Goal: Information Seeking & Learning: Learn about a topic

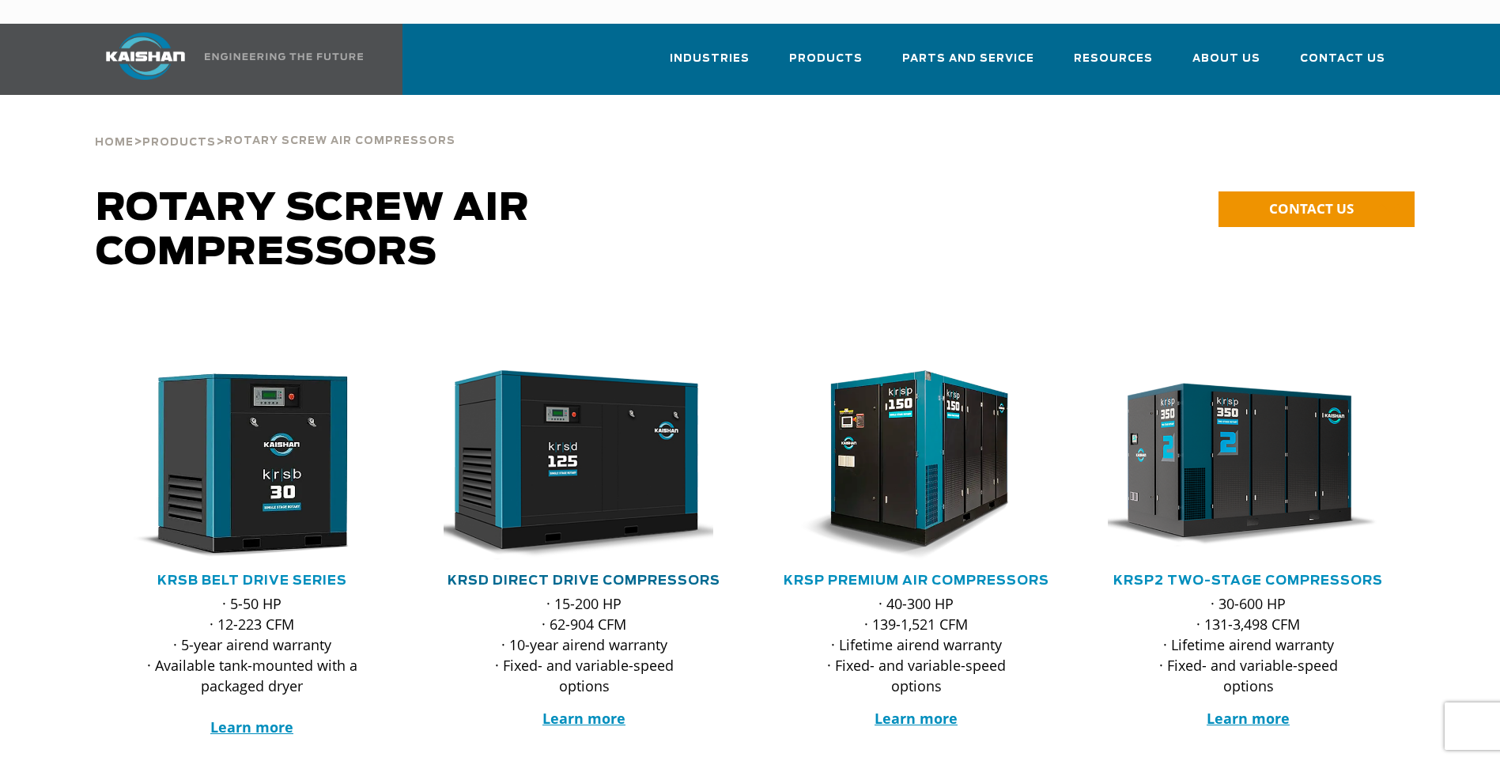
click at [586, 574] on link "KRSD Direct Drive Compressors" at bounding box center [584, 580] width 273 height 13
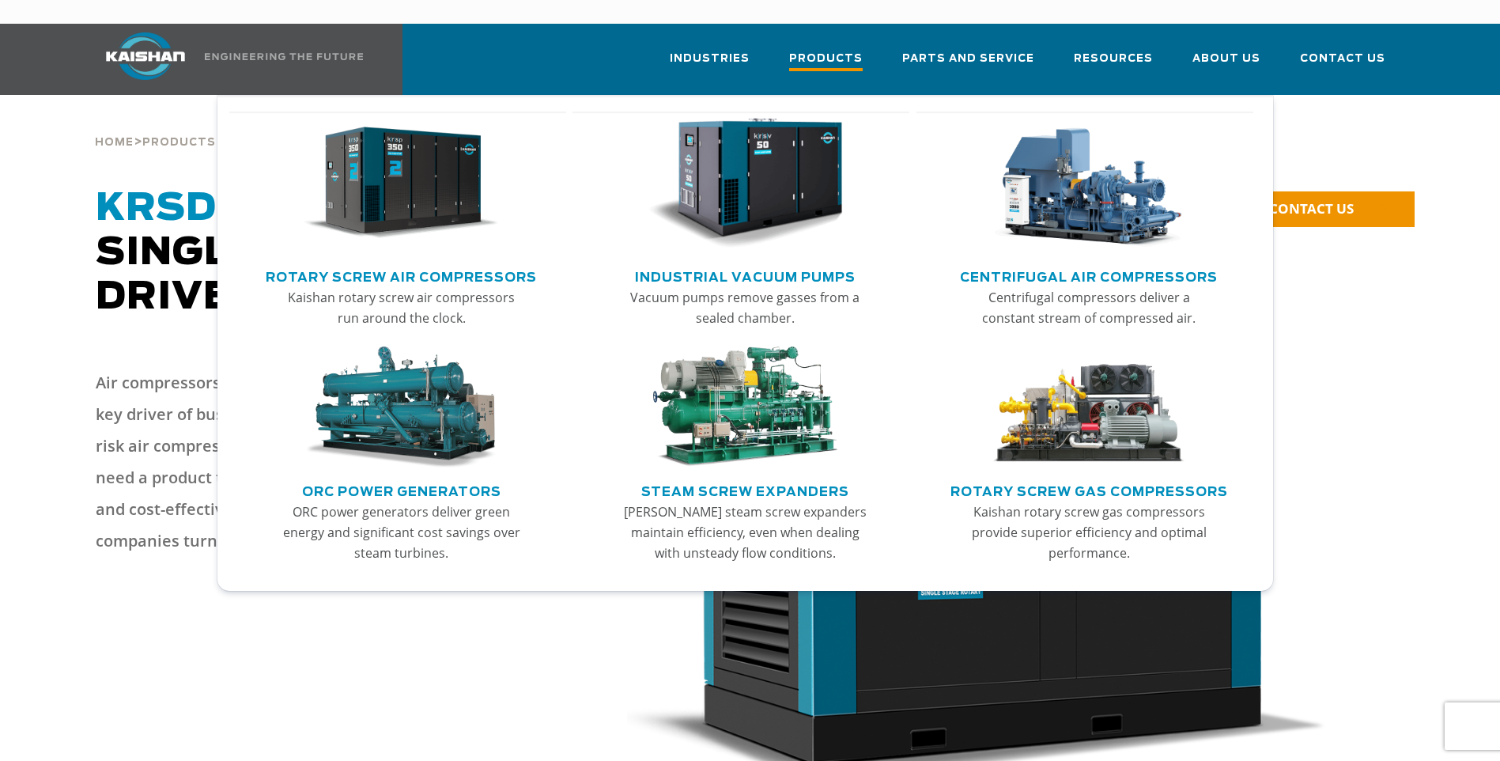
click at [831, 50] on span "Products" at bounding box center [826, 60] width 74 height 21
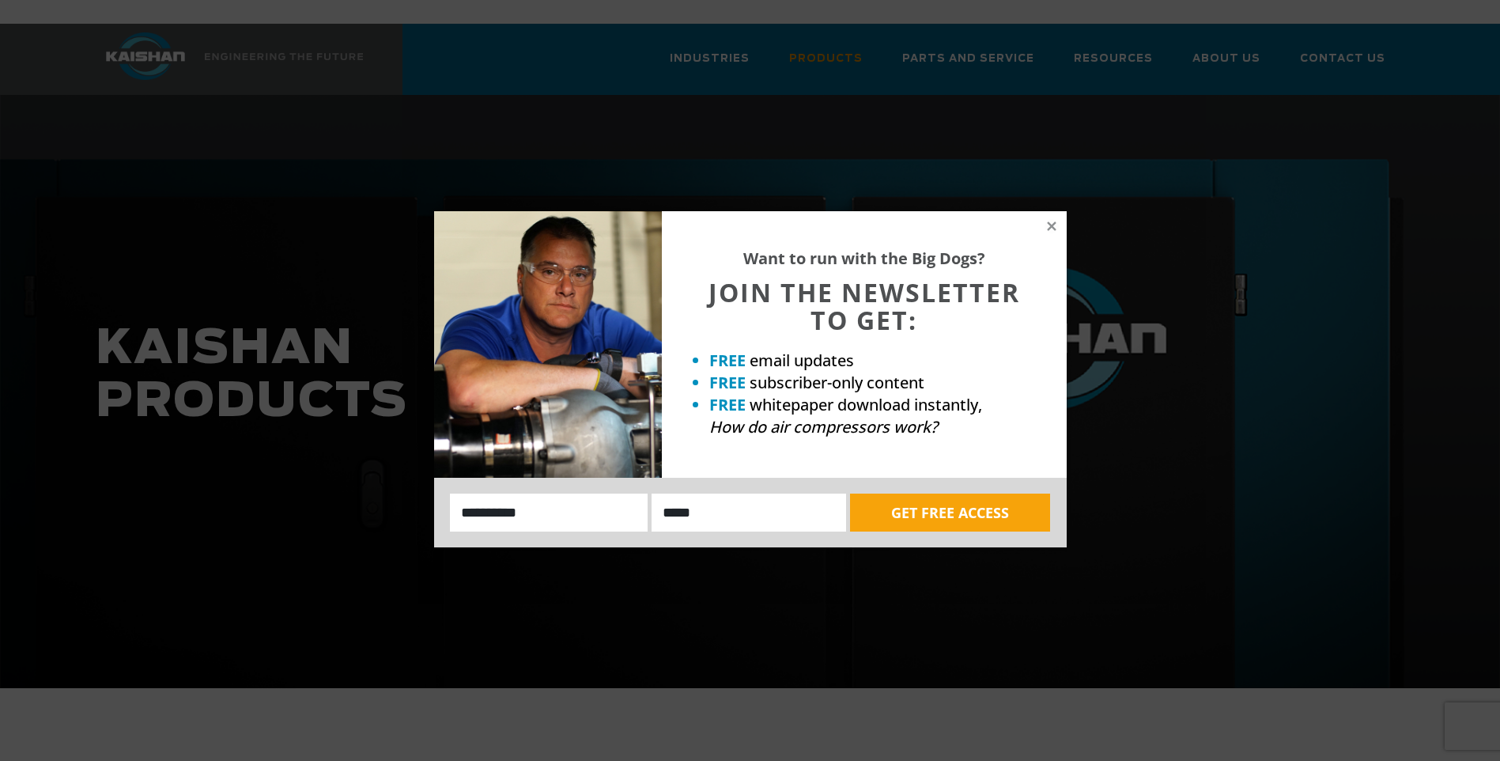
click at [1053, 217] on div "Want to run with the Big Dogs? JOIN THE NEWSLETTER TO GET: FREE email updates F…" at bounding box center [864, 344] width 405 height 267
